Goal: Information Seeking & Learning: Understand process/instructions

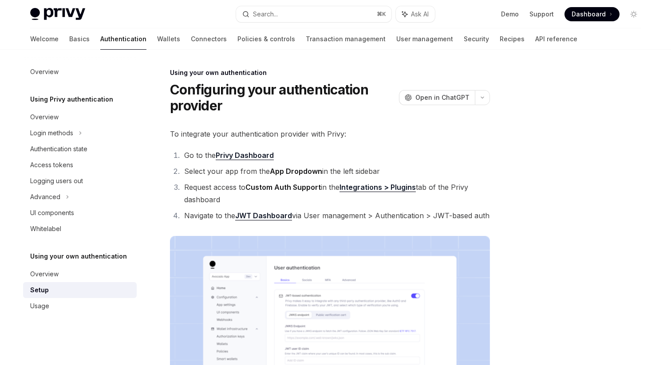
scroll to position [465, 0]
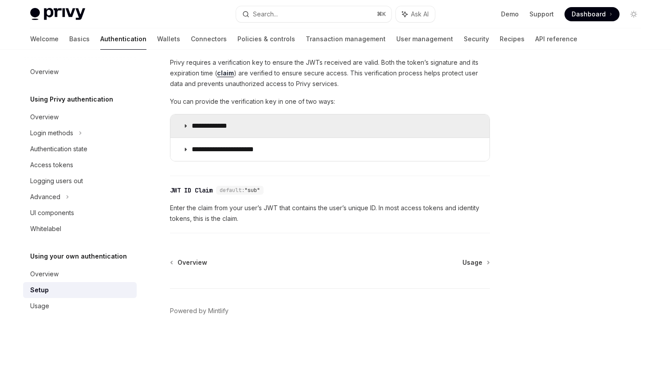
click at [180, 127] on summary "**********" at bounding box center [329, 125] width 319 height 23
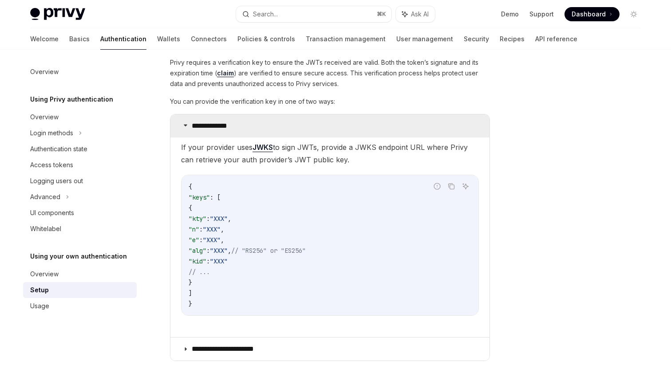
click at [179, 126] on summary "**********" at bounding box center [329, 125] width 319 height 23
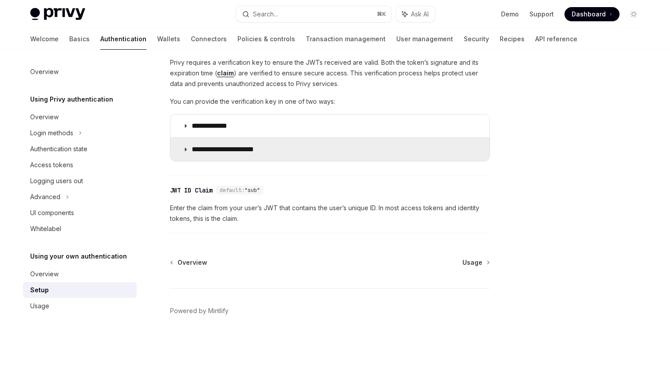
click at [180, 146] on summary "**********" at bounding box center [329, 149] width 319 height 23
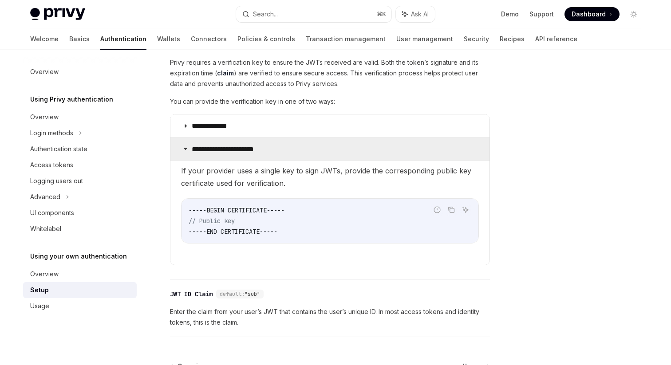
click at [188, 154] on summary "**********" at bounding box center [329, 149] width 319 height 23
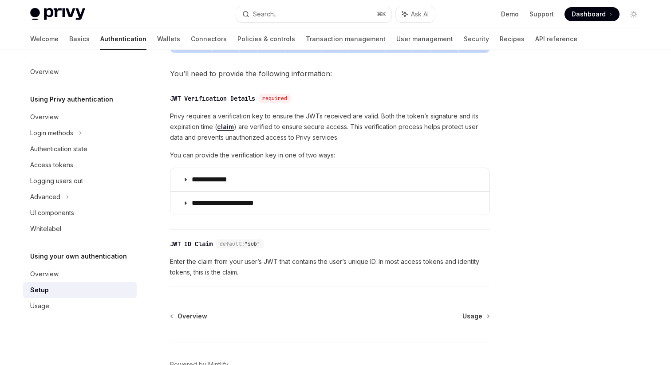
scroll to position [410, 0]
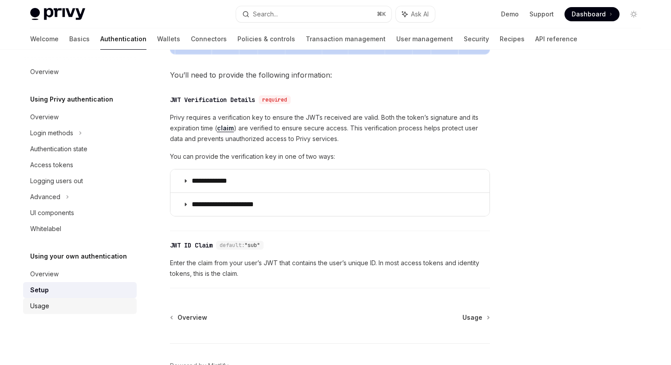
click at [81, 303] on div "Usage" at bounding box center [80, 306] width 101 height 11
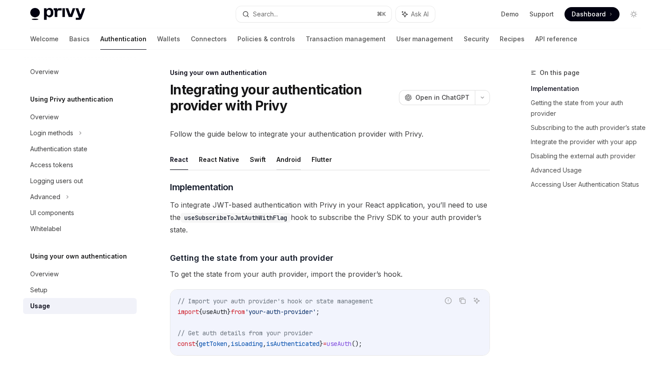
click at [282, 159] on button "Android" at bounding box center [288, 159] width 24 height 21
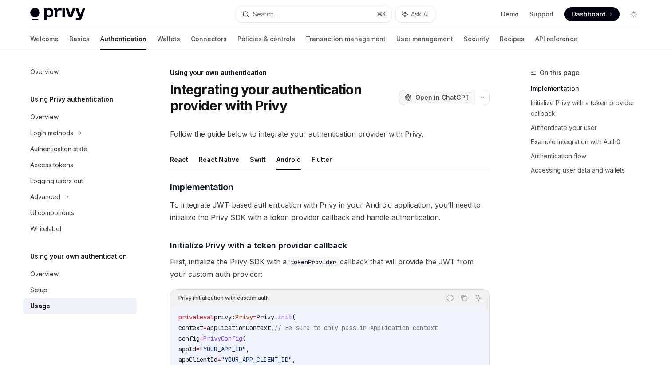
click at [444, 96] on span "Open in ChatGPT" at bounding box center [442, 97] width 54 height 9
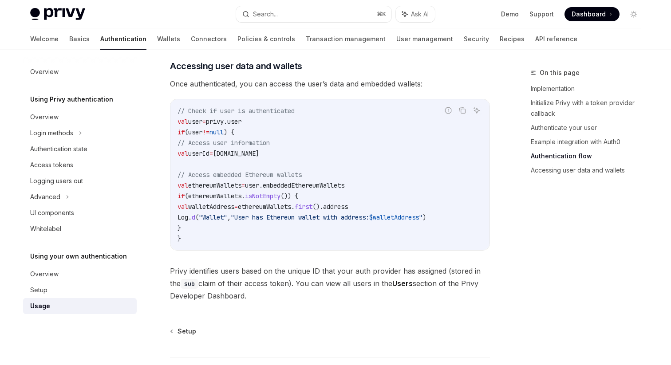
scroll to position [1752, 0]
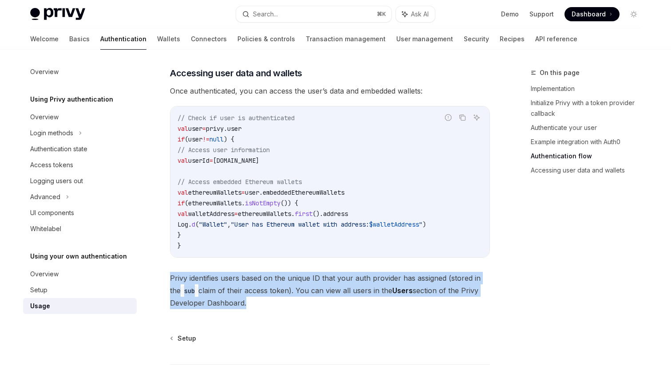
drag, startPoint x: 170, startPoint y: 288, endPoint x: 242, endPoint y: 312, distance: 75.5
click at [242, 309] on span "Privy identifies users based on the unique ID that your auth provider has assig…" at bounding box center [330, 290] width 320 height 37
copy span "Privy identifies users based on the unique ID that your auth provider has assig…"
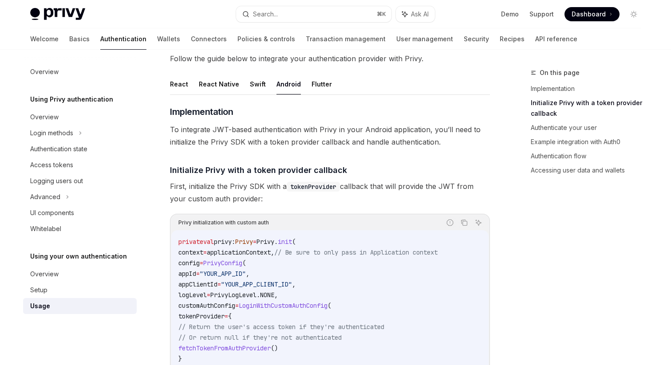
scroll to position [0, 0]
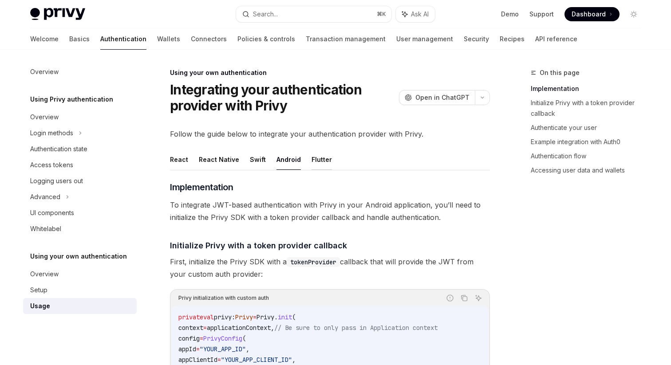
click at [315, 158] on button "Flutter" at bounding box center [322, 159] width 20 height 21
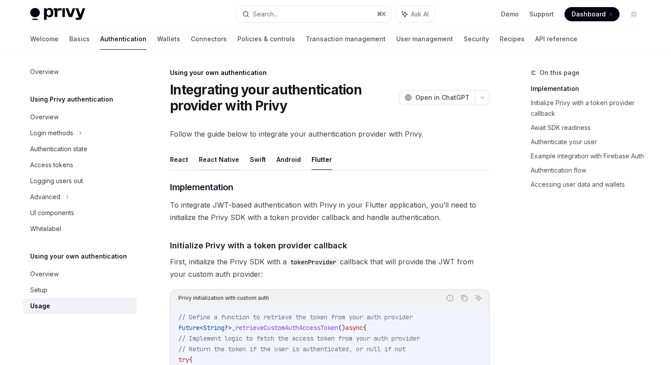
click at [210, 161] on button "React Native" at bounding box center [219, 159] width 40 height 21
type textarea "*"
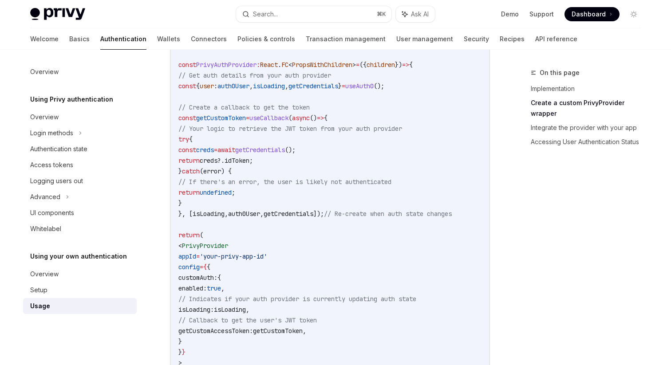
scroll to position [305, 0]
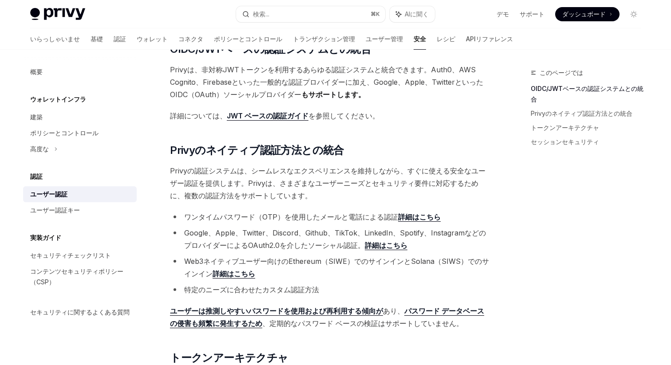
scroll to position [166, 0]
click at [266, 114] on font "JWT ベースの認証ガイド" at bounding box center [268, 115] width 82 height 9
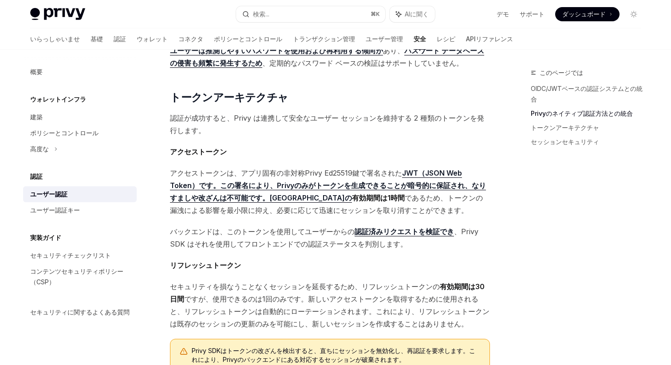
scroll to position [430, 0]
